Goal: Information Seeking & Learning: Learn about a topic

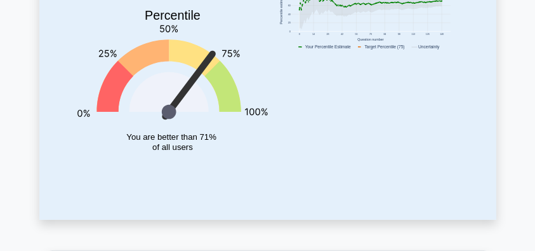
scroll to position [42, 0]
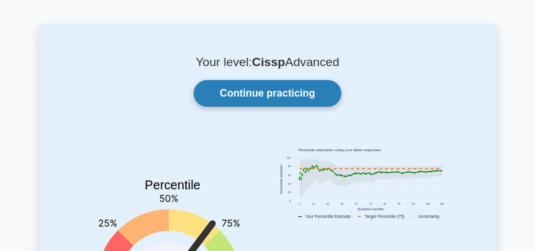
click at [284, 90] on link "Continue practicing" at bounding box center [267, 93] width 147 height 27
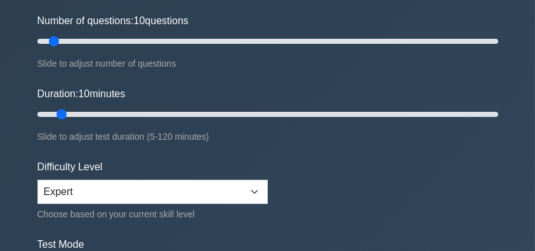
scroll to position [169, 0]
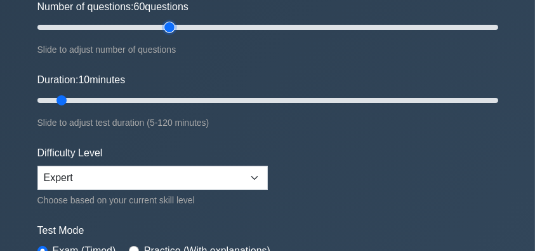
click at [166, 26] on input "Number of questions: 60 questions" at bounding box center [267, 27] width 461 height 15
click at [229, 27] on input "Number of questions: 60 questions" at bounding box center [267, 27] width 461 height 15
type input "80"
click at [213, 25] on input "Number of questions: 85 questions" at bounding box center [267, 27] width 461 height 15
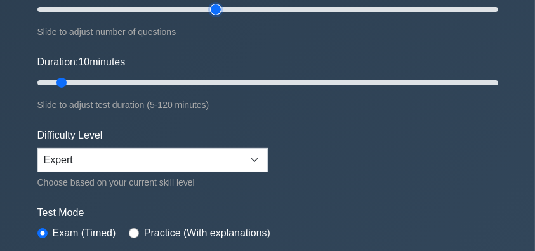
scroll to position [127, 0]
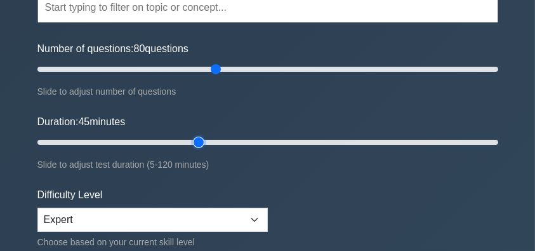
click at [206, 140] on input "Duration: 45 minutes" at bounding box center [267, 142] width 461 height 15
click at [226, 140] on input "Duration: 50 minutes" at bounding box center [267, 142] width 461 height 15
click at [261, 138] on input "Duration: 50 minutes" at bounding box center [267, 142] width 461 height 15
click at [293, 137] on input "Duration: 60 minutes" at bounding box center [267, 142] width 461 height 15
click at [324, 139] on input "Duration: 70 minutes" at bounding box center [267, 142] width 461 height 15
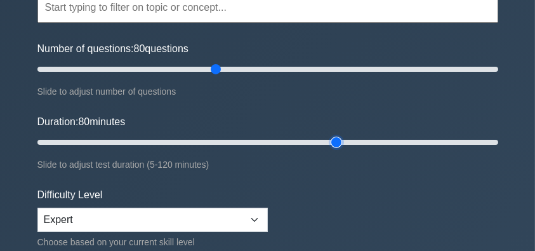
type input "80"
click at [339, 139] on input "Duration: 80 minutes" at bounding box center [267, 142] width 461 height 15
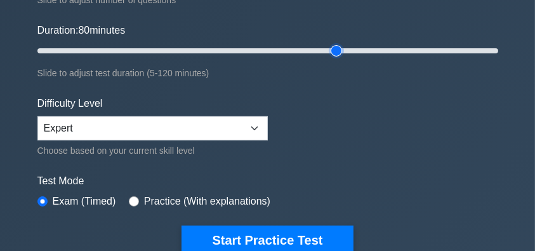
scroll to position [338, 0]
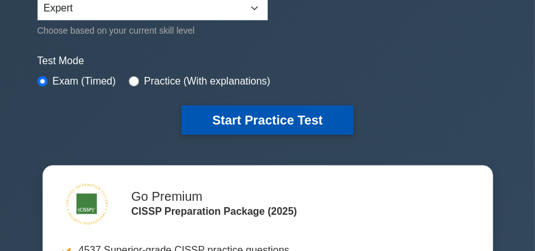
click at [296, 118] on button "Start Practice Test" at bounding box center [267, 119] width 171 height 29
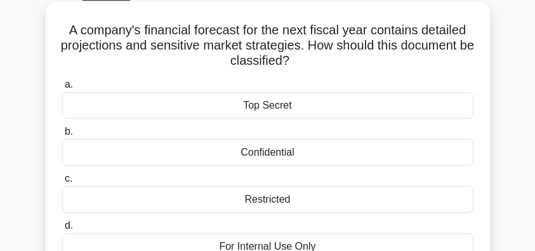
scroll to position [84, 0]
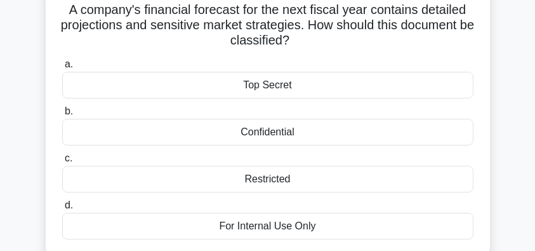
click at [319, 135] on div "Confidential" at bounding box center [267, 132] width 411 height 27
click at [62, 116] on input "b. Confidential" at bounding box center [62, 111] width 0 height 8
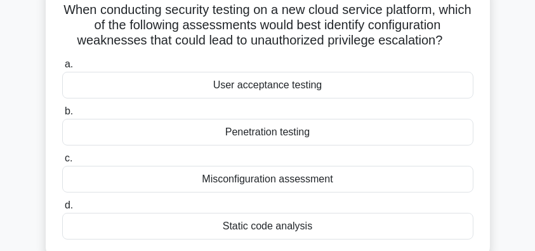
click at [383, 182] on div "Misconfiguration assessment" at bounding box center [267, 179] width 411 height 27
click at [62, 163] on input "c. Misconfiguration assessment" at bounding box center [62, 158] width 0 height 8
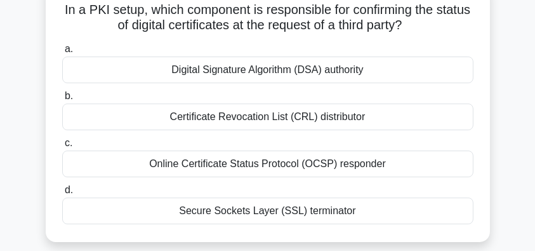
click at [376, 165] on div "Online Certificate Status Protocol (OCSP) responder" at bounding box center [267, 163] width 411 height 27
click at [62, 147] on input "c. Online Certificate Status Protocol (OCSP) responder" at bounding box center [62, 143] width 0 height 8
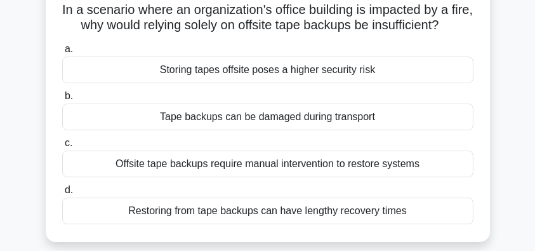
click at [420, 177] on div "Offsite tape backups require manual intervention to restore systems" at bounding box center [267, 163] width 411 height 27
click at [62, 147] on input "c. Offsite tape backups require manual intervention to restore systems" at bounding box center [62, 143] width 0 height 8
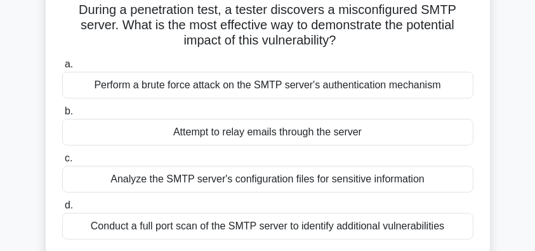
click at [399, 182] on div "Analyze the SMTP server's configuration files for sensitive information" at bounding box center [267, 179] width 411 height 27
click at [62, 163] on input "c. Analyze the SMTP server's configuration files for sensitive information" at bounding box center [62, 158] width 0 height 8
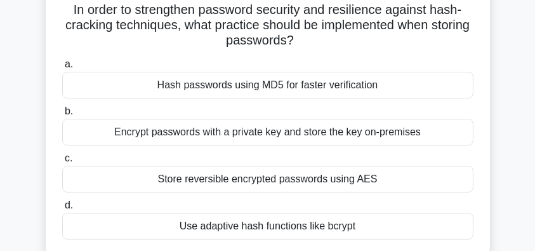
click at [346, 185] on div "Store reversible encrypted passwords using AES" at bounding box center [267, 179] width 411 height 27
click at [62, 163] on input "c. Store reversible encrypted passwords using AES" at bounding box center [62, 158] width 0 height 8
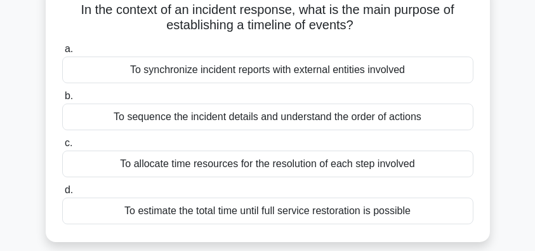
click at [419, 121] on div "To sequence the incident details and understand the order of actions" at bounding box center [267, 116] width 411 height 27
click at [62, 100] on input "b. To sequence the incident details and understand the order of actions" at bounding box center [62, 96] width 0 height 8
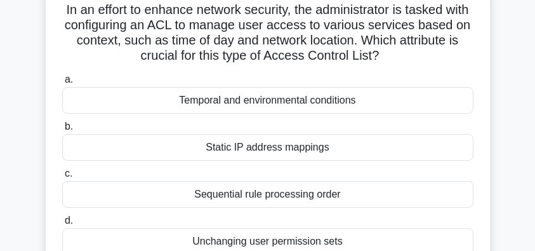
click at [353, 104] on div "Temporal and environmental conditions" at bounding box center [267, 100] width 411 height 27
click at [62, 84] on input "a. Temporal and environmental conditions" at bounding box center [62, 80] width 0 height 8
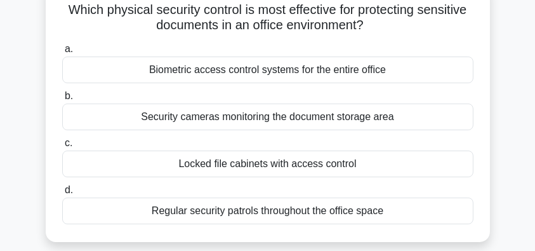
click at [441, 123] on div "Security cameras monitoring the document storage area" at bounding box center [267, 116] width 411 height 27
click at [62, 100] on input "b. Security cameras monitoring the document storage area" at bounding box center [62, 96] width 0 height 8
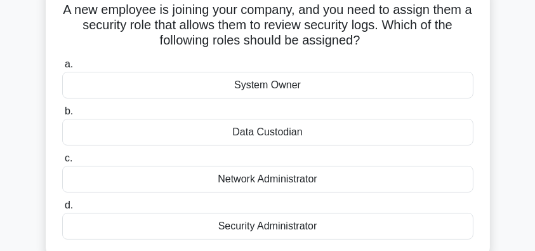
click at [320, 133] on div "Data Custodian" at bounding box center [267, 132] width 411 height 27
click at [62, 116] on input "b. Data Custodian" at bounding box center [62, 111] width 0 height 8
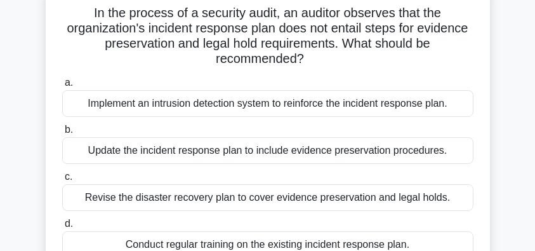
scroll to position [127, 0]
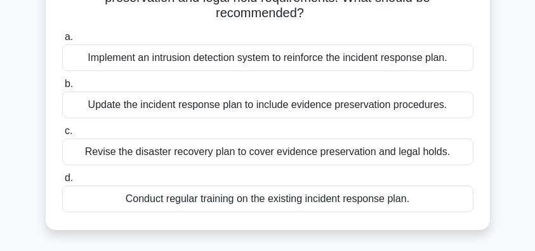
click at [295, 156] on div "Revise the disaster recovery plan to cover evidence preservation and legal hold…" at bounding box center [267, 151] width 411 height 27
click at [62, 135] on input "c. Revise the disaster recovery plan to cover evidence preservation and legal h…" at bounding box center [62, 131] width 0 height 8
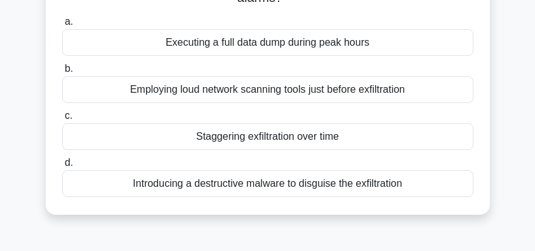
click at [330, 44] on div "Executing a full data dump during peak hours" at bounding box center [267, 42] width 411 height 27
click at [62, 26] on input "a. Executing a full data dump during peak hours" at bounding box center [62, 22] width 0 height 8
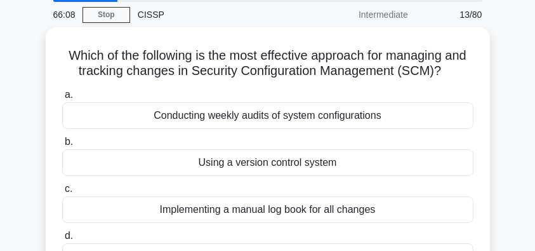
scroll to position [84, 0]
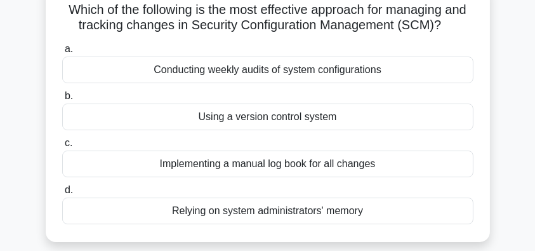
click at [379, 116] on div "Using a version control system" at bounding box center [267, 116] width 411 height 27
click at [62, 100] on input "b. Using a version control system" at bounding box center [62, 96] width 0 height 8
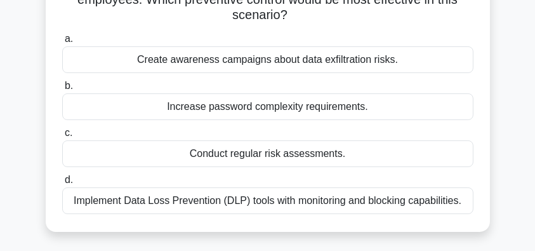
scroll to position [127, 0]
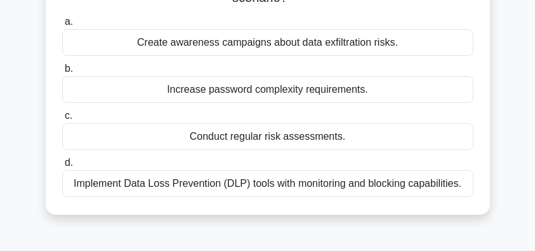
click at [415, 184] on div "Implement Data Loss Prevention (DLP) tools with monitoring and blocking capabil…" at bounding box center [267, 183] width 411 height 27
click at [62, 167] on input "d. Implement Data Loss Prevention (DLP) tools with monitoring and blocking capa…" at bounding box center [62, 163] width 0 height 8
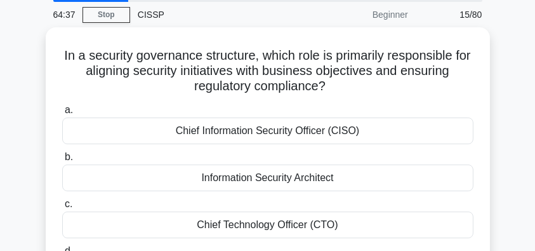
scroll to position [84, 0]
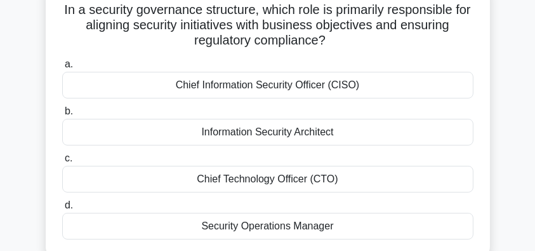
click at [386, 87] on div "Chief Information Security Officer (CISO)" at bounding box center [267, 85] width 411 height 27
click at [62, 69] on input "a. Chief Information Security Officer (CISO)" at bounding box center [62, 64] width 0 height 8
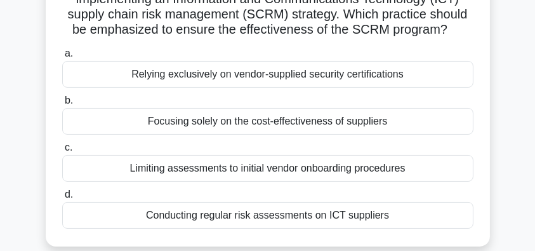
scroll to position [127, 0]
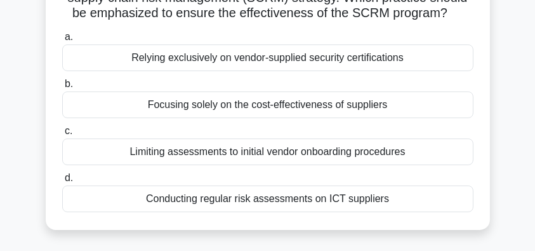
click at [418, 201] on div "Conducting regular risk assessments on ICT suppliers" at bounding box center [267, 198] width 411 height 27
click at [62, 182] on input "d. Conducting regular risk assessments on ICT suppliers" at bounding box center [62, 178] width 0 height 8
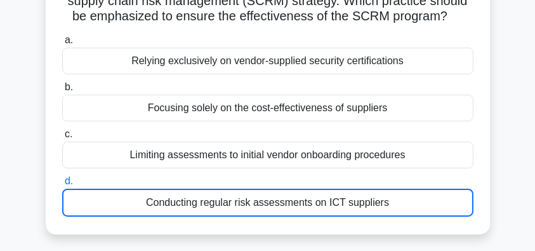
click at [22, 146] on main "61:29 Stop CISSP Beginner 17/80 To manage risks in the supply chain, your organ…" at bounding box center [267, 231] width 535 height 645
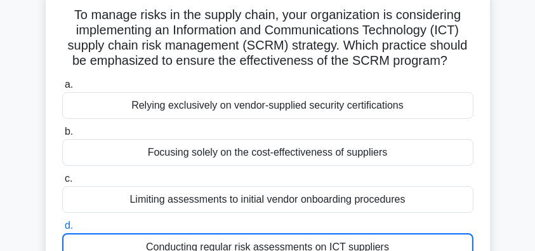
scroll to position [0, 0]
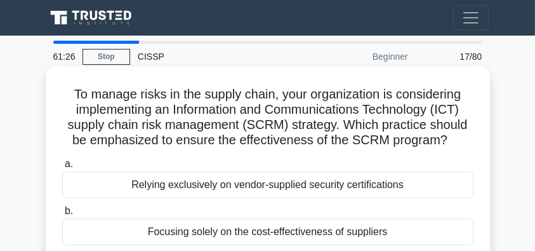
drag, startPoint x: 62, startPoint y: 93, endPoint x: 460, endPoint y: 141, distance: 401.6
click at [460, 141] on h5 "To manage risks in the supply chain, your organization is considering implement…" at bounding box center [268, 117] width 414 height 62
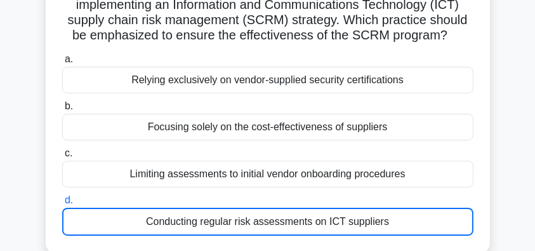
scroll to position [169, 0]
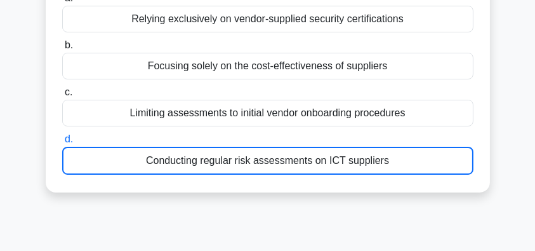
click at [519, 105] on main "61:13 Stop CISSP Beginner 17/80 To manage risks in the supply chain, your organ…" at bounding box center [267, 189] width 535 height 645
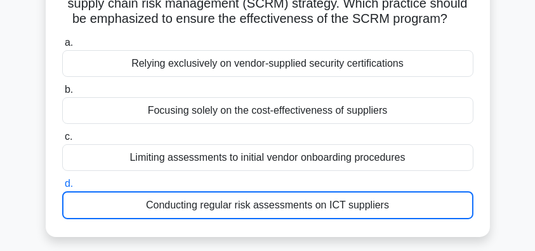
scroll to position [127, 0]
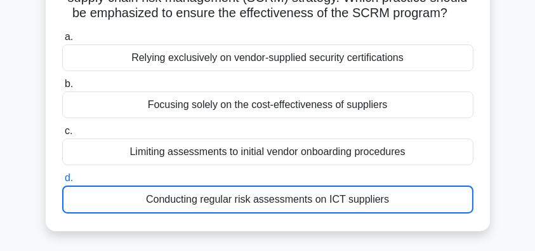
click at [463, 195] on div "Conducting regular risk assessments on ICT suppliers" at bounding box center [267, 199] width 411 height 28
click at [62, 182] on input "d. Conducting regular risk assessments on ICT suppliers" at bounding box center [62, 178] width 0 height 8
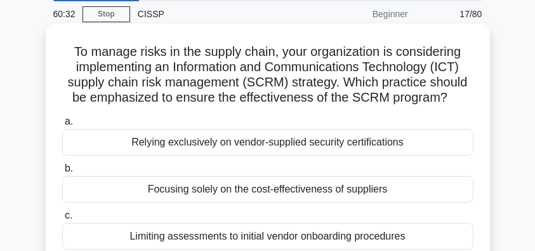
scroll to position [42, 0]
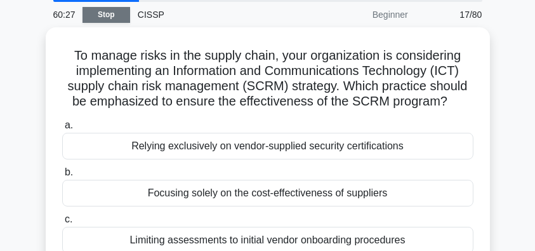
click at [103, 16] on link "Stop" at bounding box center [107, 15] width 48 height 16
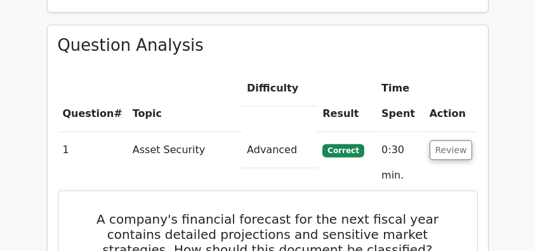
scroll to position [1227, 0]
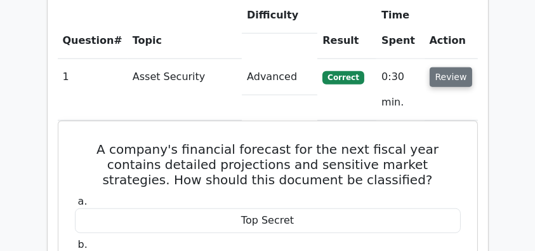
click at [445, 67] on button "Review" at bounding box center [451, 77] width 43 height 20
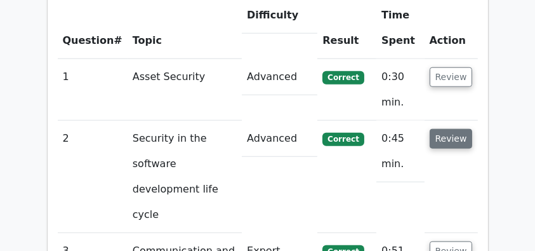
click at [447, 129] on button "Review" at bounding box center [451, 139] width 43 height 20
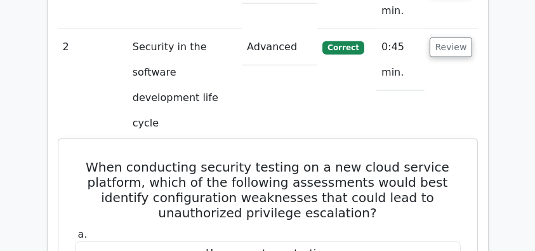
scroll to position [1397, 0]
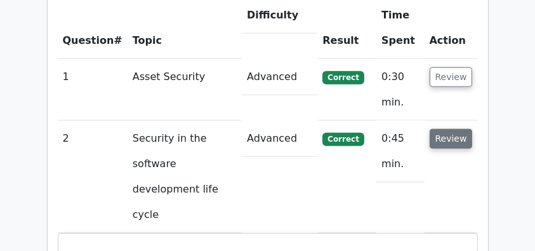
click at [460, 129] on button "Review" at bounding box center [451, 139] width 43 height 20
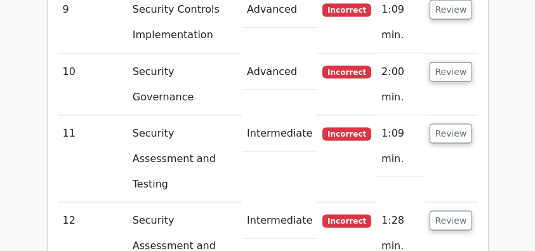
scroll to position [1905, 0]
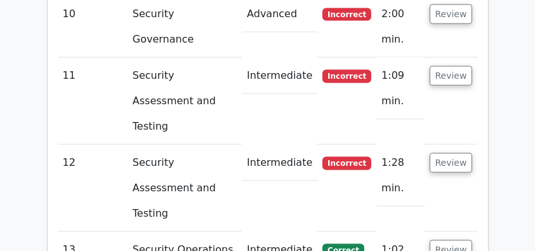
scroll to position [1947, 0]
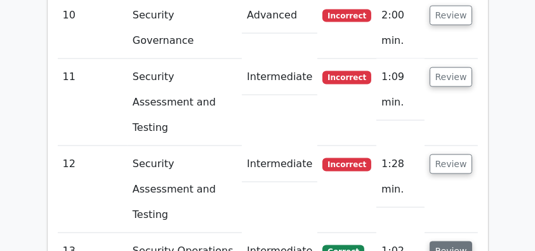
click at [462, 241] on button "Review" at bounding box center [451, 251] width 43 height 20
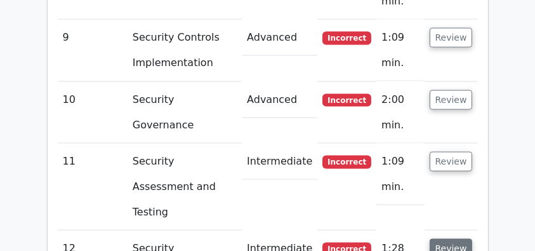
click at [457, 239] on button "Review" at bounding box center [451, 249] width 43 height 20
click at [456, 239] on button "Review" at bounding box center [451, 249] width 43 height 20
click at [455, 152] on button "Review" at bounding box center [451, 162] width 43 height 20
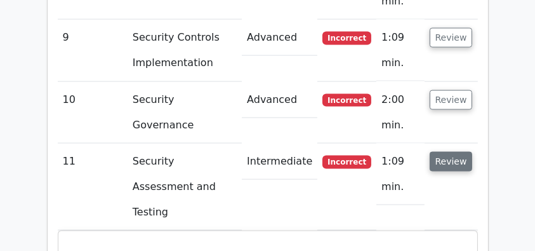
click at [450, 152] on button "Review" at bounding box center [451, 162] width 43 height 20
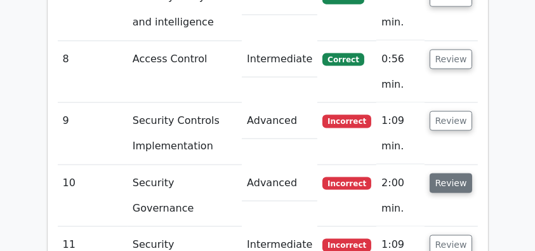
scroll to position [1778, 0]
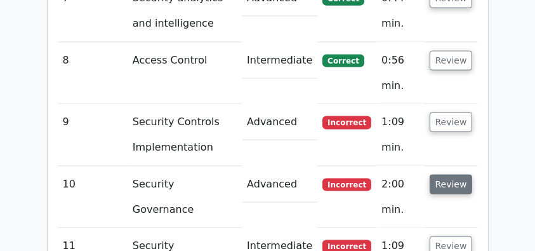
click at [452, 175] on button "Review" at bounding box center [451, 185] width 43 height 20
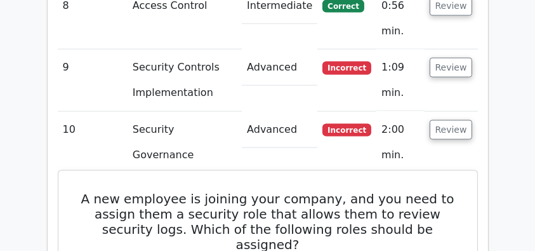
scroll to position [1820, 0]
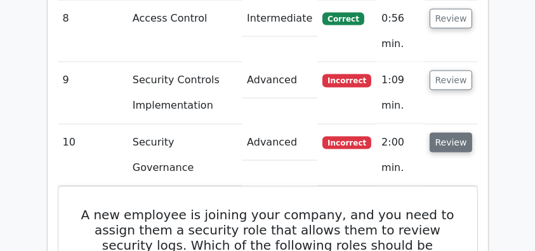
click at [456, 133] on button "Review" at bounding box center [451, 143] width 43 height 20
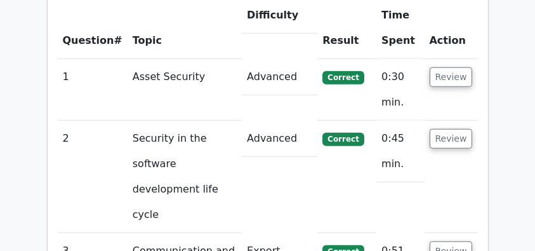
scroll to position [1143, 0]
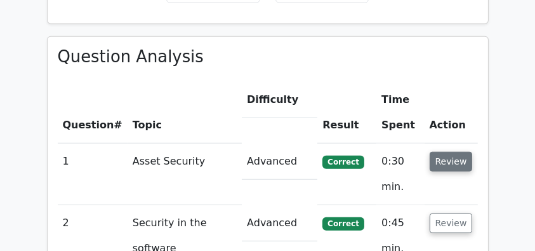
click at [465, 152] on button "Review" at bounding box center [451, 162] width 43 height 20
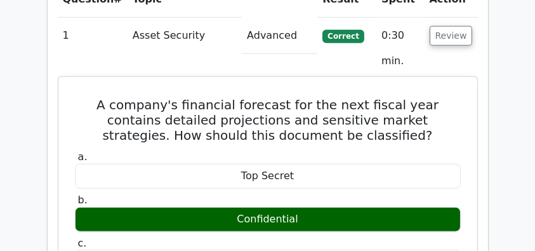
scroll to position [1270, 0]
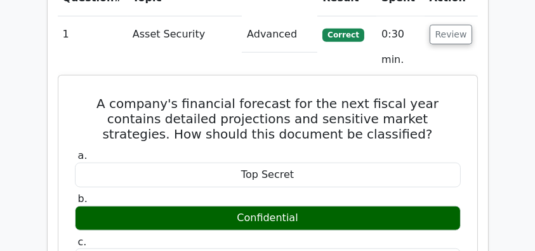
drag, startPoint x: 76, startPoint y: 42, endPoint x: 345, endPoint y: 156, distance: 293.0
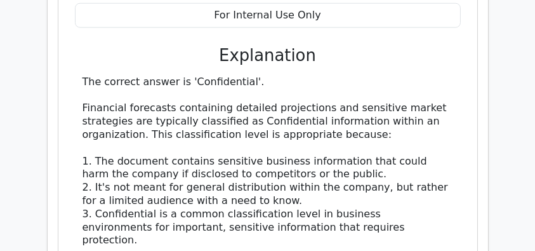
scroll to position [1566, 0]
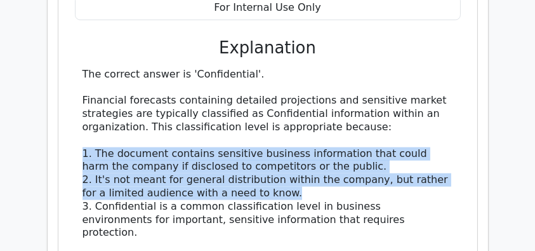
drag, startPoint x: 322, startPoint y: 127, endPoint x: 86, endPoint y: 88, distance: 238.8
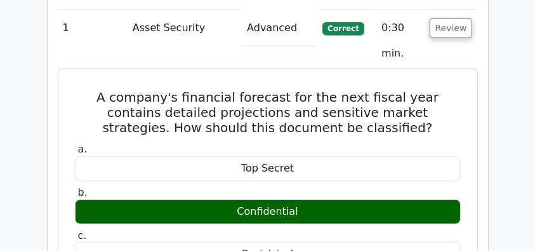
scroll to position [1227, 0]
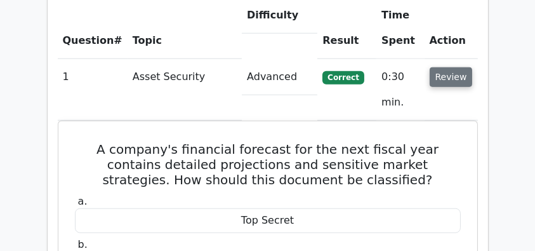
click at [439, 67] on button "Review" at bounding box center [451, 77] width 43 height 20
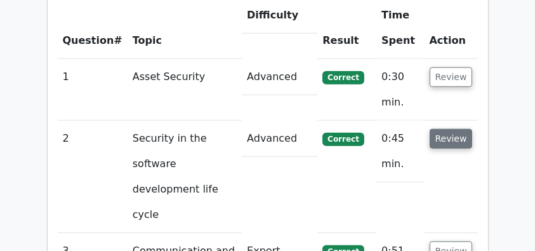
click at [450, 129] on button "Review" at bounding box center [451, 139] width 43 height 20
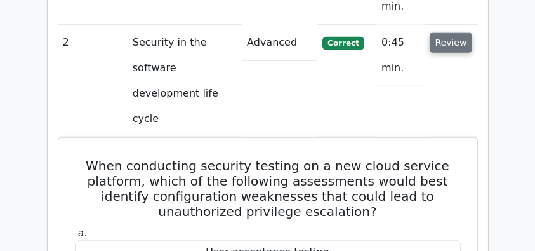
scroll to position [1354, 0]
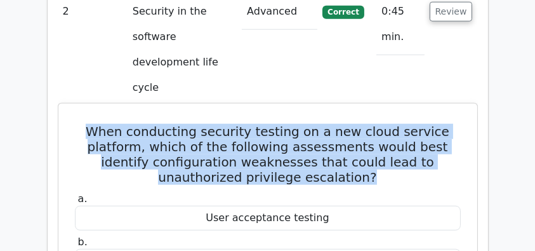
drag, startPoint x: 87, startPoint y: 16, endPoint x: 406, endPoint y: 75, distance: 324.1
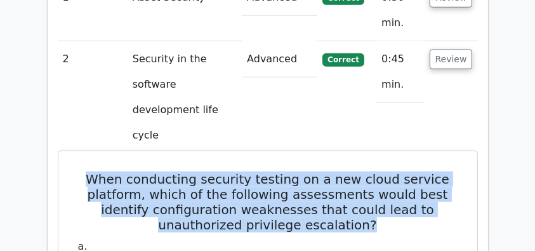
scroll to position [1270, 0]
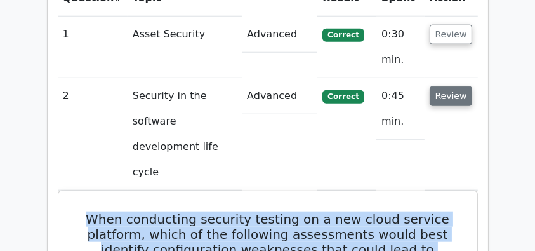
click at [441, 86] on button "Review" at bounding box center [451, 96] width 43 height 20
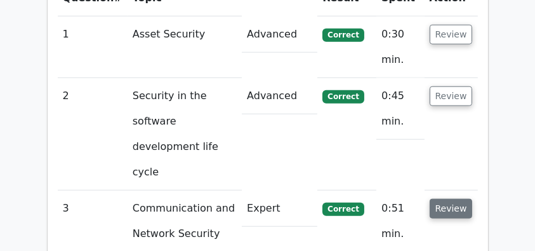
click at [445, 199] on button "Review" at bounding box center [451, 209] width 43 height 20
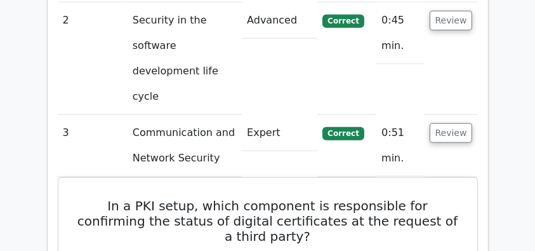
scroll to position [1397, 0]
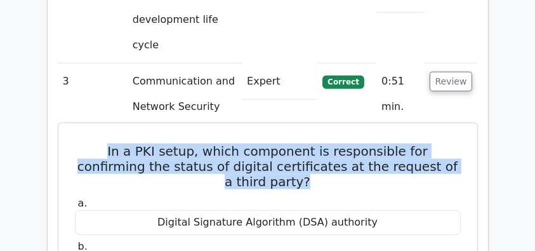
drag, startPoint x: 69, startPoint y: 41, endPoint x: 452, endPoint y: 63, distance: 384.1
drag, startPoint x: 135, startPoint y: 180, endPoint x: 401, endPoint y: 180, distance: 266.7
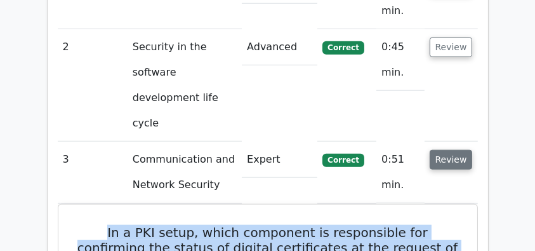
scroll to position [1312, 0]
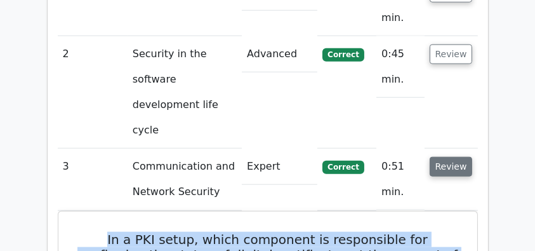
click at [448, 157] on button "Review" at bounding box center [451, 167] width 43 height 20
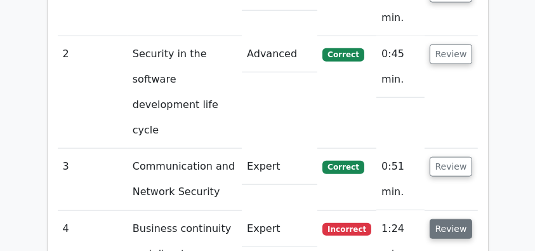
click at [447, 219] on button "Review" at bounding box center [451, 229] width 43 height 20
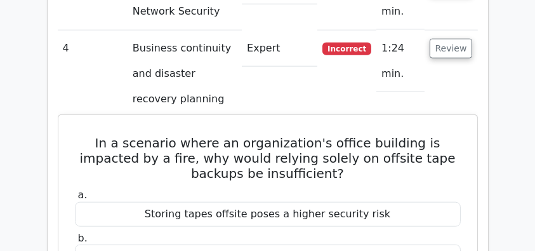
scroll to position [1481, 0]
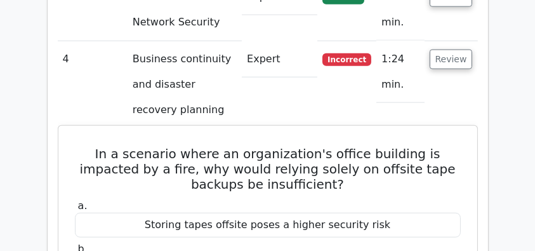
drag, startPoint x: 66, startPoint y: 44, endPoint x: 440, endPoint y: 239, distance: 421.4
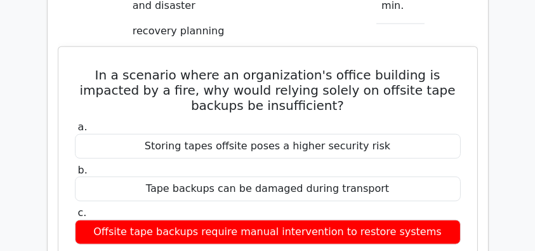
scroll to position [1651, 0]
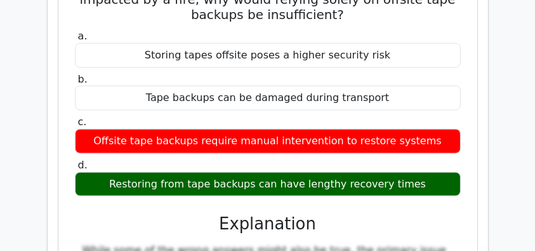
copy div "In a scenario where an organization's office building is impacted by a fire, wh…"
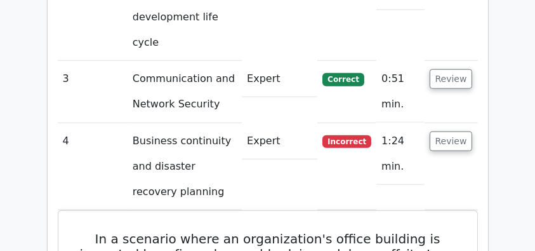
scroll to position [1397, 0]
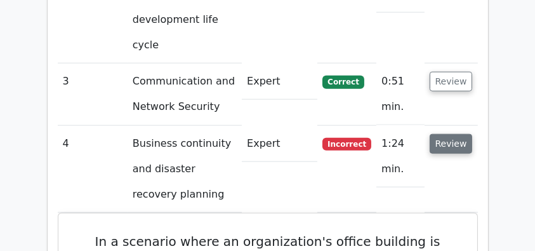
click at [456, 134] on button "Review" at bounding box center [451, 144] width 43 height 20
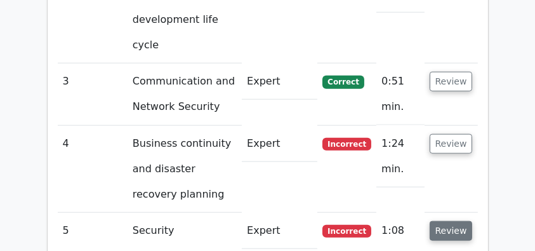
click at [451, 221] on button "Review" at bounding box center [451, 231] width 43 height 20
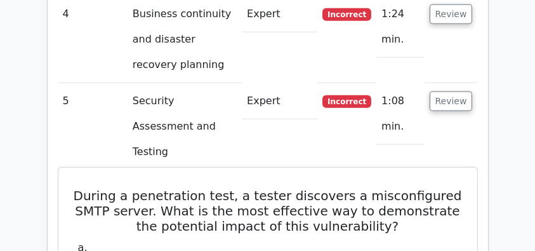
scroll to position [1524, 0]
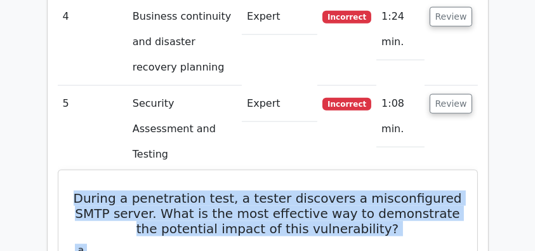
drag, startPoint x: 84, startPoint y: 62, endPoint x: 319, endPoint y: 107, distance: 239.7
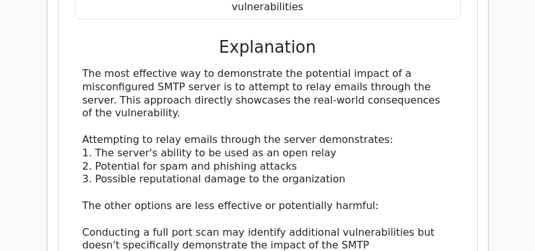
scroll to position [2032, 0]
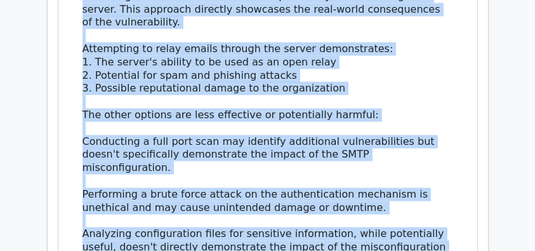
click at [208, 153] on div "The most effective way to demonstrate the potential impact of a misconfigured S…" at bounding box center [268, 148] width 371 height 343
copy div "During a penetration test, a tester discovers a misconfigured SMTP server. What…"
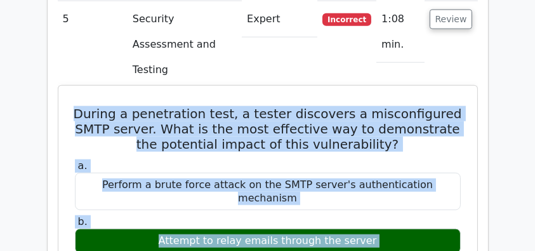
scroll to position [1439, 0]
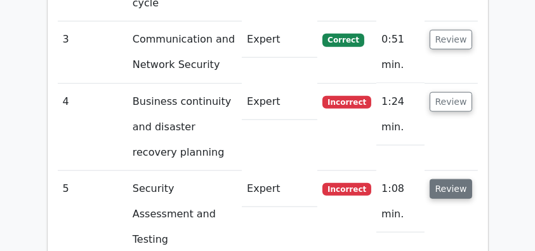
click at [458, 179] on button "Review" at bounding box center [451, 189] width 43 height 20
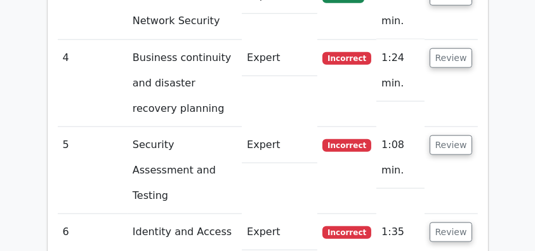
scroll to position [1608, 0]
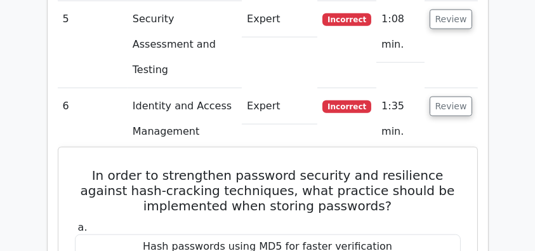
drag, startPoint x: 74, startPoint y: 36, endPoint x: 381, endPoint y: 241, distance: 369.8
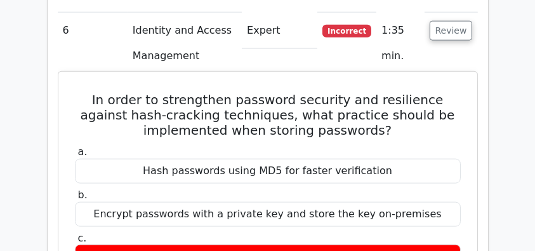
scroll to position [1778, 0]
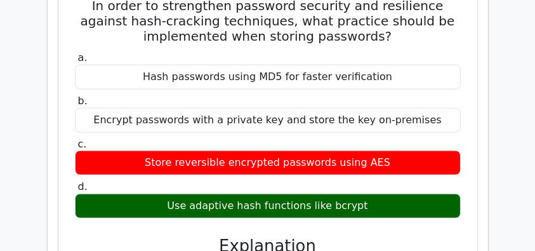
copy div "In order to strengthen password security and resilience against hash-cracking t…"
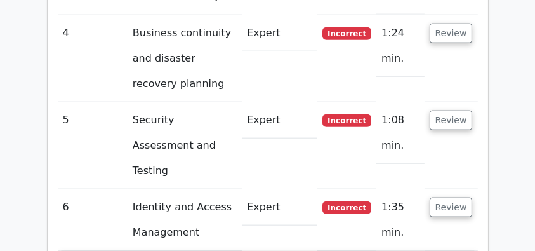
scroll to position [1481, 0]
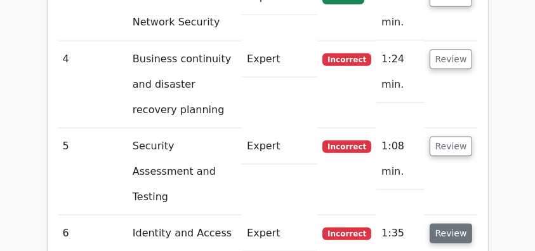
click at [446, 223] on button "Review" at bounding box center [451, 233] width 43 height 20
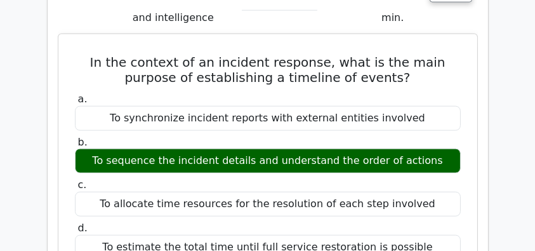
scroll to position [1693, 0]
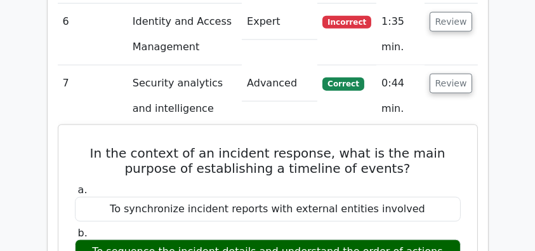
drag, startPoint x: 93, startPoint y: 11, endPoint x: 442, endPoint y: 203, distance: 397.8
copy div "In the context of an incident response, what is the main purpose of establishin…"
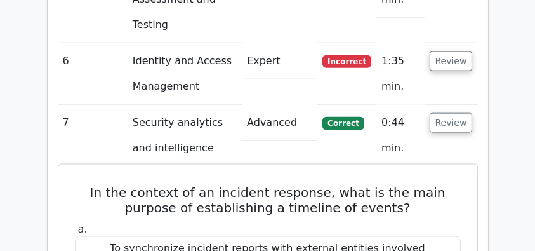
scroll to position [1608, 0]
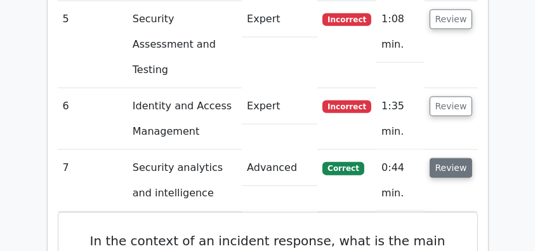
click at [455, 158] on button "Review" at bounding box center [451, 168] width 43 height 20
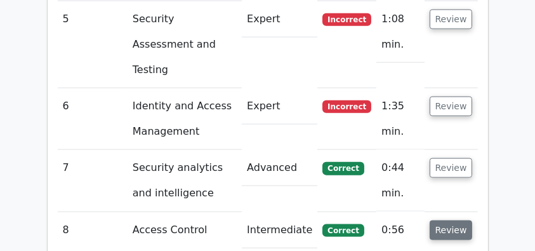
click at [457, 220] on button "Review" at bounding box center [451, 230] width 43 height 20
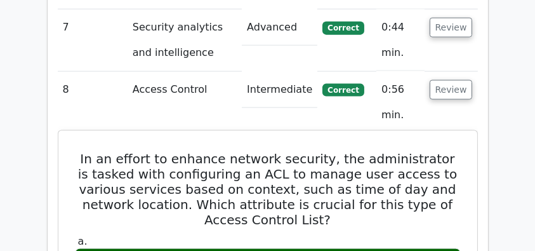
scroll to position [1735, 0]
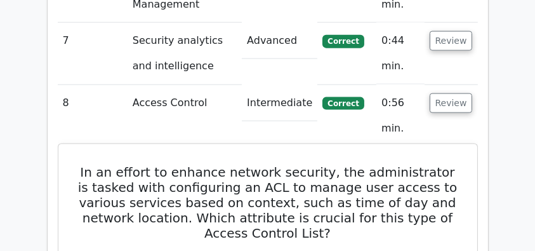
drag, startPoint x: 83, startPoint y: 33, endPoint x: 333, endPoint y: 187, distance: 294.1
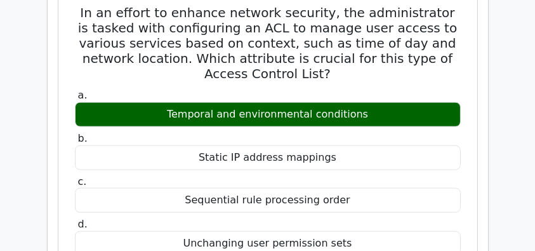
scroll to position [1905, 0]
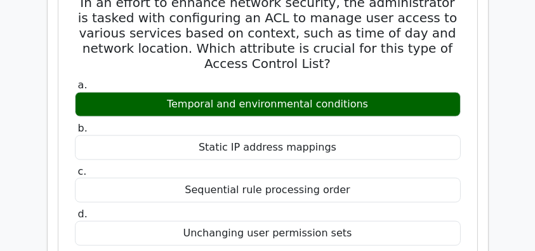
click at [360, 221] on div "Unchanging user permission sets" at bounding box center [268, 233] width 386 height 25
copy div "In an effort to enhance network security, the administrator is tasked with conf…"
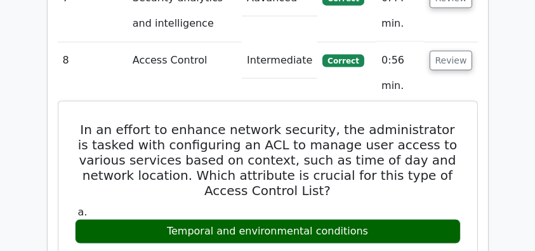
scroll to position [1735, 0]
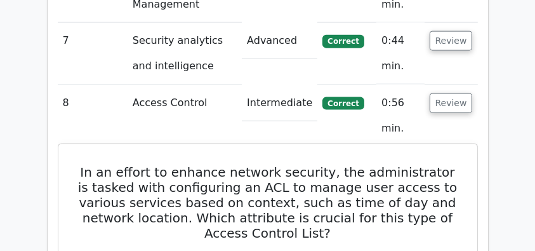
copy div "In an effort to enhance network security, the administrator is tasked with conf…"
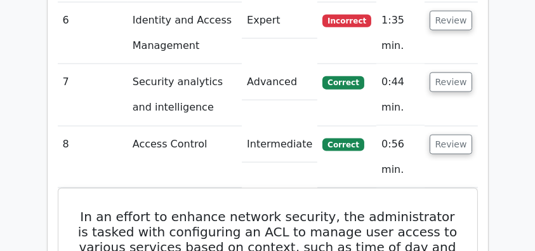
scroll to position [1651, 0]
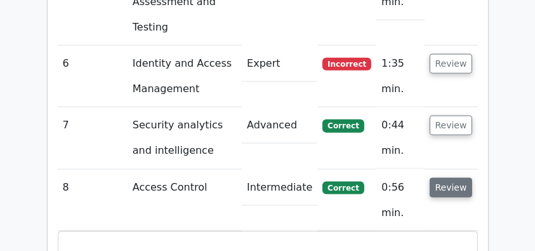
click at [451, 178] on button "Review" at bounding box center [451, 188] width 43 height 20
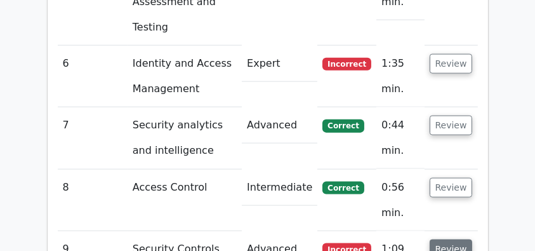
click at [450, 239] on button "Review" at bounding box center [451, 249] width 43 height 20
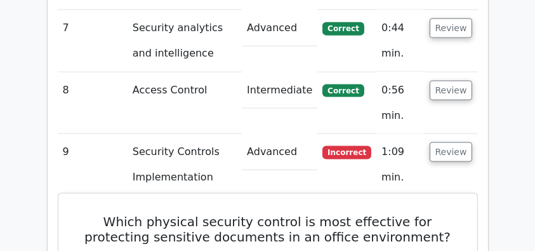
scroll to position [1735, 0]
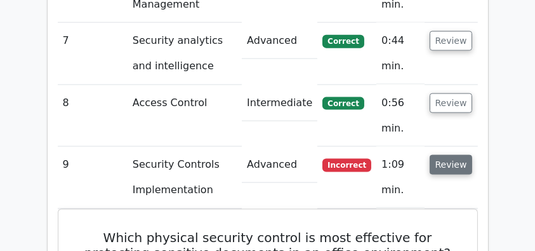
click at [455, 155] on button "Review" at bounding box center [451, 165] width 43 height 20
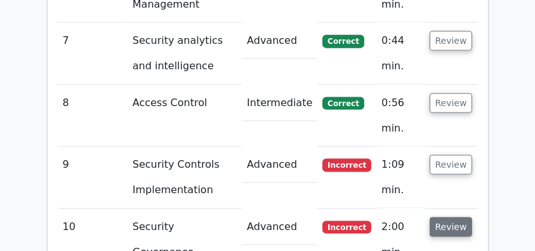
click at [450, 217] on button "Review" at bounding box center [451, 227] width 43 height 20
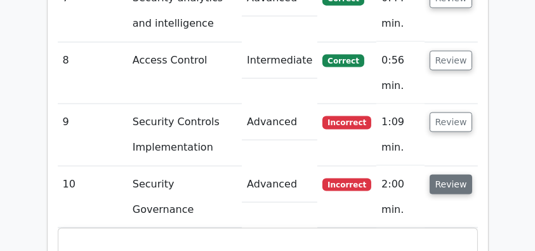
scroll to position [1778, 0]
click at [466, 175] on button "Review" at bounding box center [451, 185] width 43 height 20
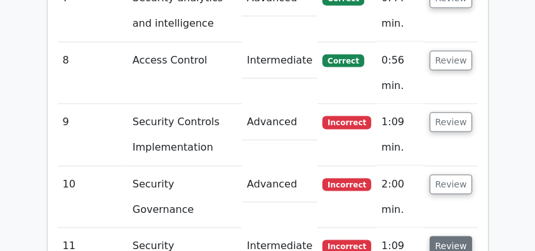
click at [455, 236] on button "Review" at bounding box center [451, 246] width 43 height 20
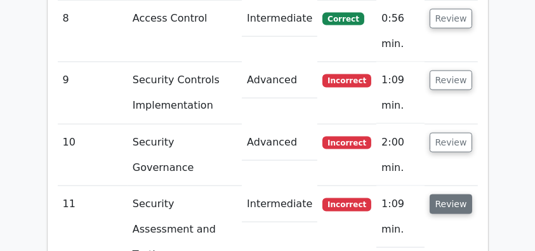
click at [465, 194] on button "Review" at bounding box center [451, 204] width 43 height 20
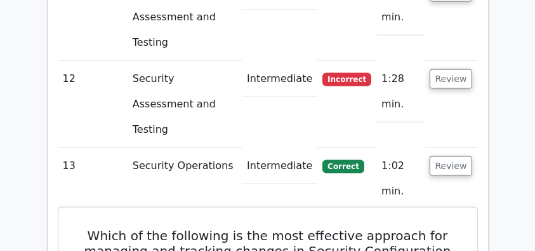
scroll to position [1989, 0]
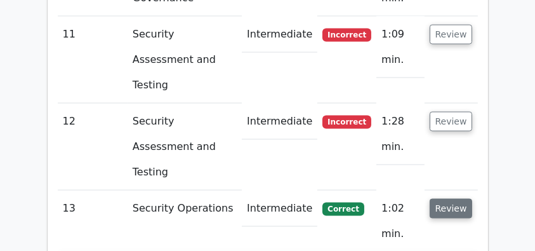
click at [450, 199] on button "Review" at bounding box center [451, 209] width 43 height 20
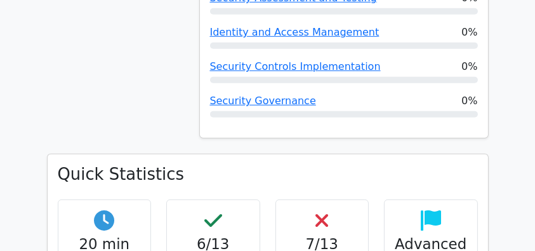
scroll to position [635, 0]
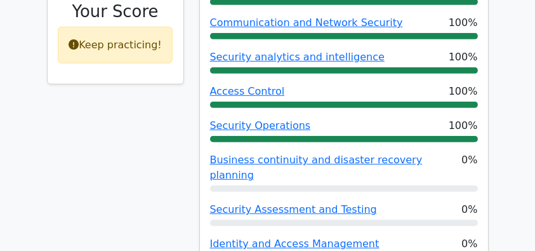
click at [149, 105] on div "46% Your Score Keep practicing!" at bounding box center [115, 125] width 152 height 479
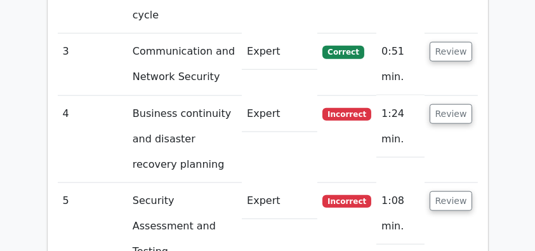
scroll to position [1439, 0]
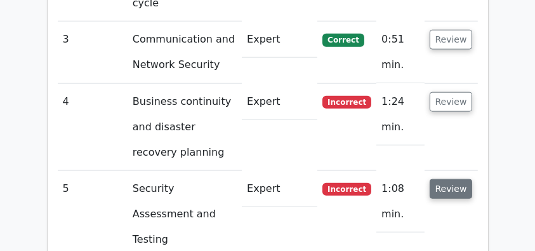
click at [453, 179] on button "Review" at bounding box center [451, 189] width 43 height 20
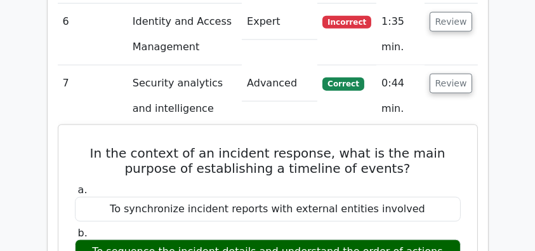
scroll to position [1566, 0]
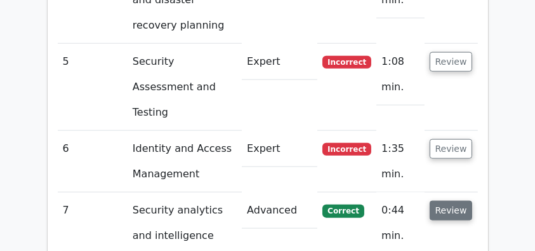
click at [446, 201] on button "Review" at bounding box center [451, 211] width 43 height 20
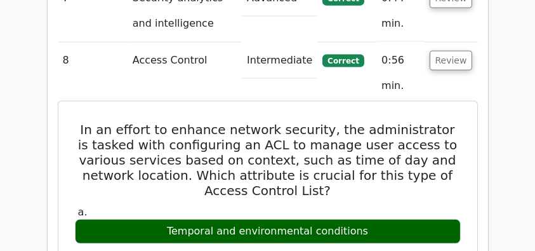
scroll to position [1735, 0]
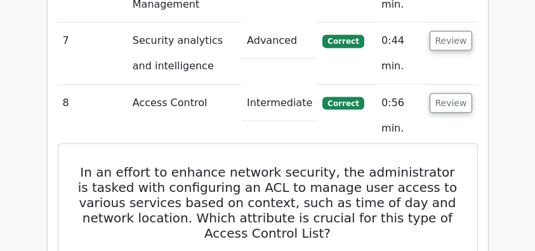
drag, startPoint x: 76, startPoint y: 34, endPoint x: 343, endPoint y: 217, distance: 324.2
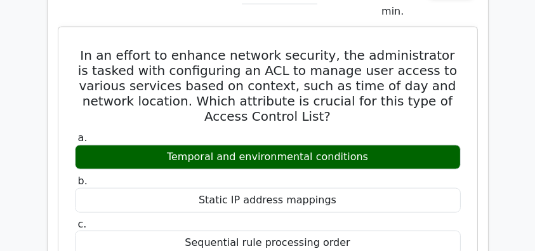
scroll to position [1862, 0]
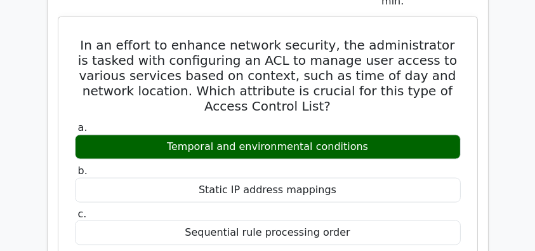
copy div "In an effort to enhance network security, the administrator is tasked with conf…"
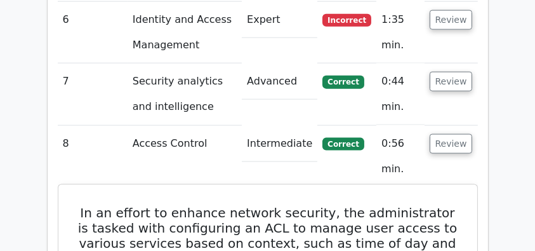
scroll to position [1693, 0]
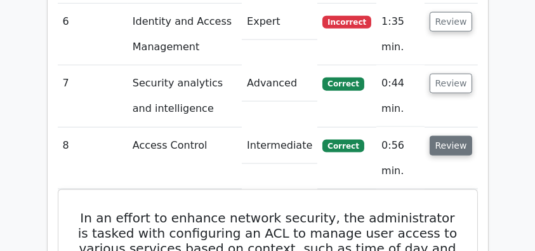
click at [460, 136] on button "Review" at bounding box center [451, 146] width 43 height 20
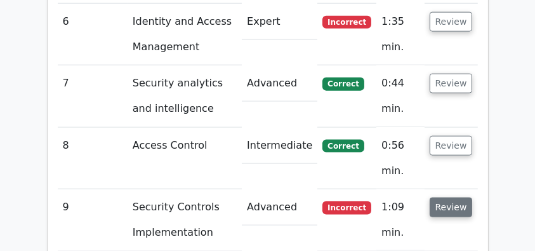
click at [448, 197] on button "Review" at bounding box center [451, 207] width 43 height 20
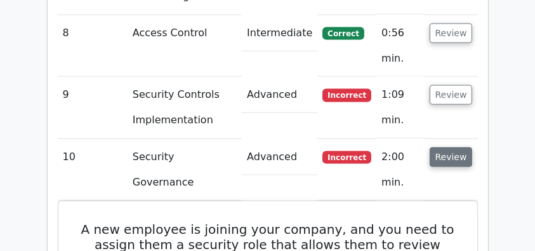
scroll to position [1735, 0]
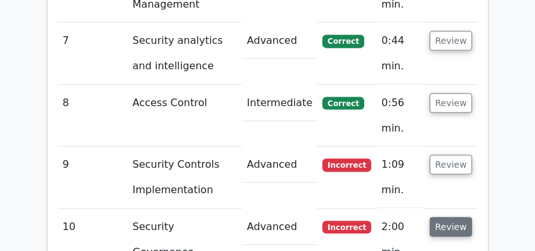
click at [451, 217] on button "Review" at bounding box center [451, 227] width 43 height 20
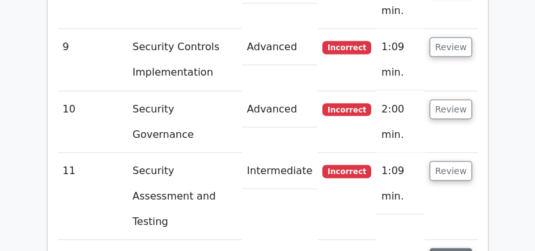
scroll to position [1905, 0]
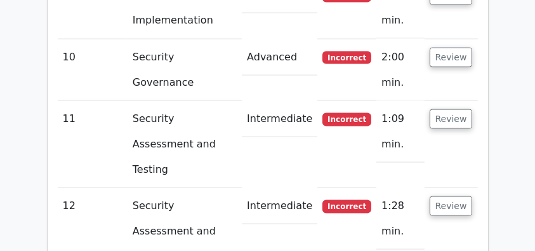
click at [451, 196] on button "Review" at bounding box center [451, 206] width 43 height 20
click at [449, 196] on button "Review" at bounding box center [451, 206] width 43 height 20
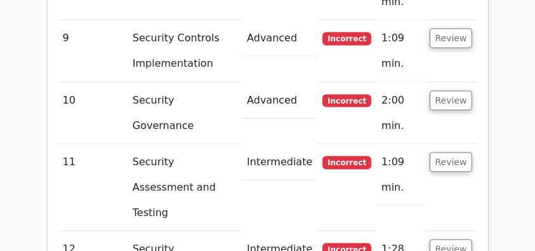
scroll to position [1820, 0]
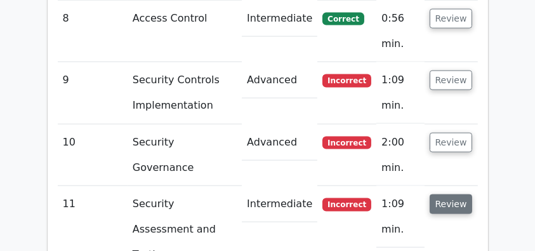
click at [441, 194] on button "Review" at bounding box center [451, 204] width 43 height 20
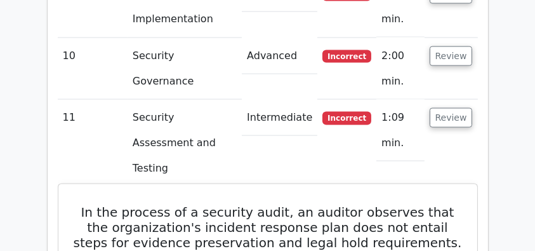
scroll to position [1862, 0]
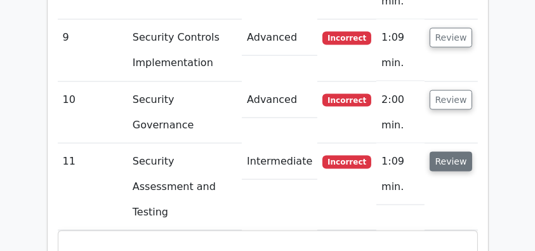
click at [444, 152] on button "Review" at bounding box center [451, 162] width 43 height 20
